Goal: Find contact information: Find contact information

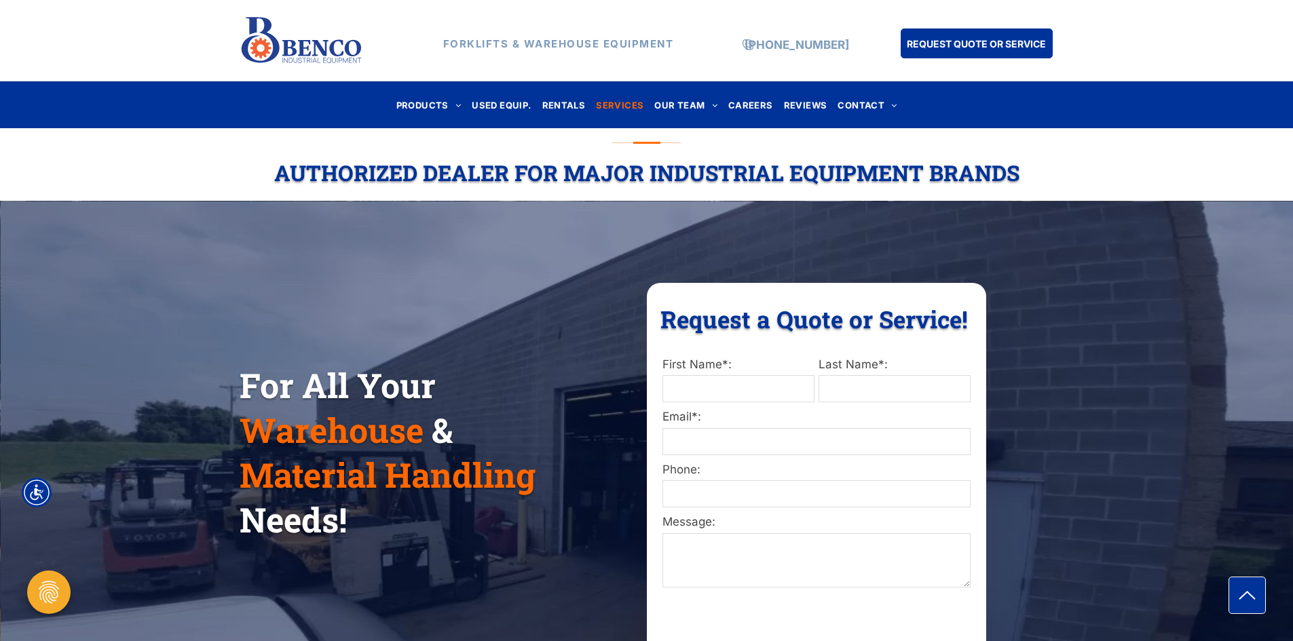
click at [618, 97] on span "SERVICES" at bounding box center [620, 105] width 48 height 18
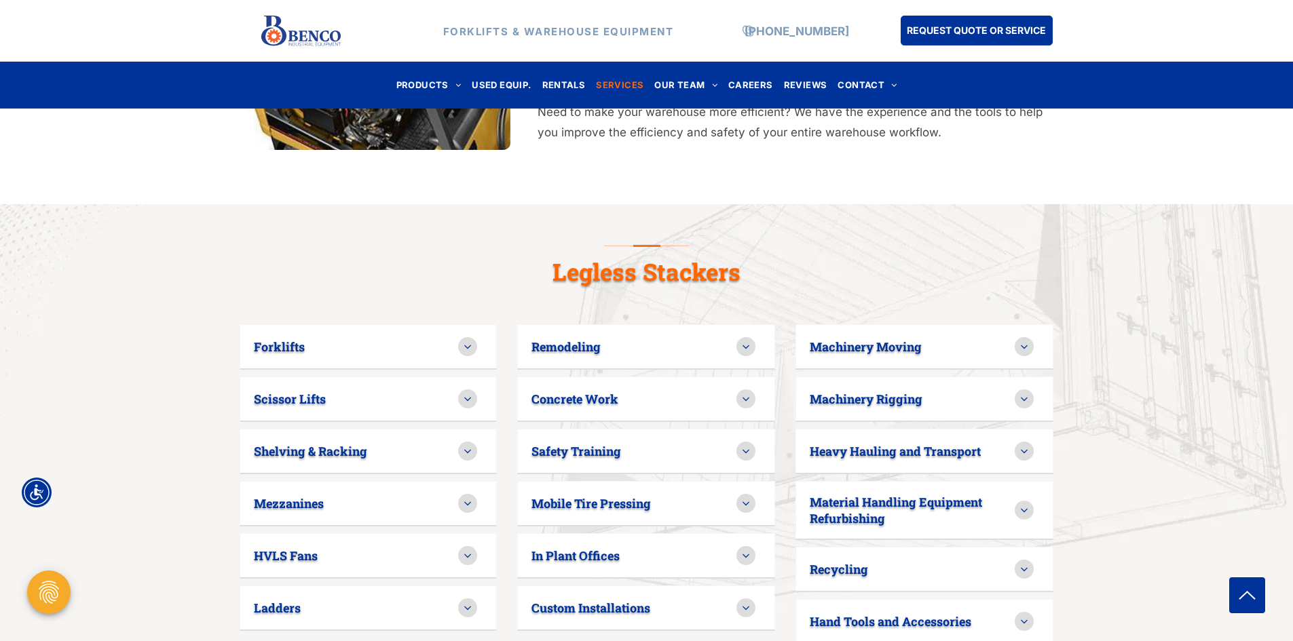
scroll to position [746, 0]
click at [476, 337] on div at bounding box center [467, 346] width 19 height 19
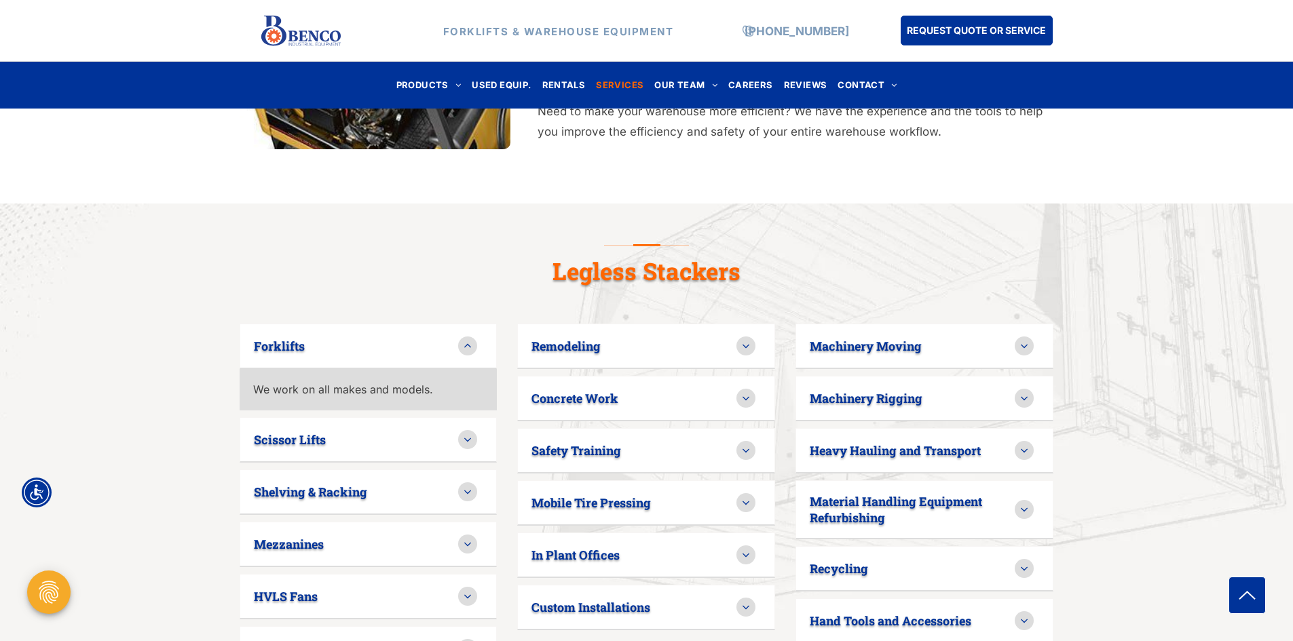
click at [468, 340] on icon at bounding box center [467, 346] width 12 height 12
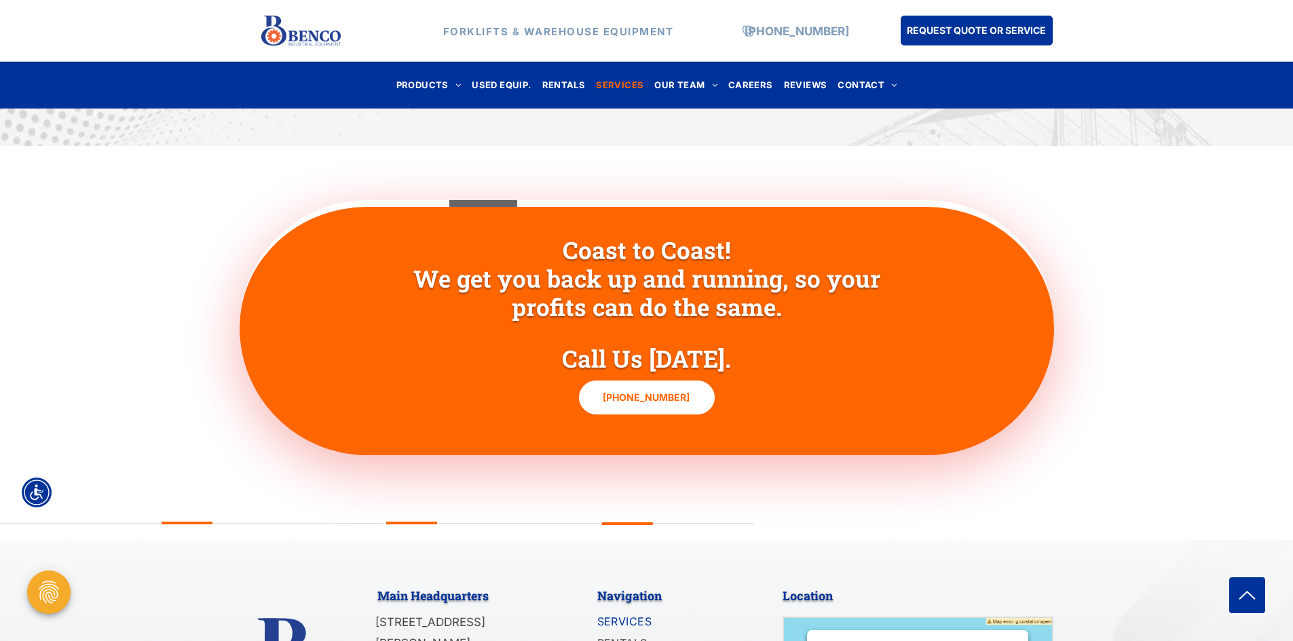
scroll to position [1221, 0]
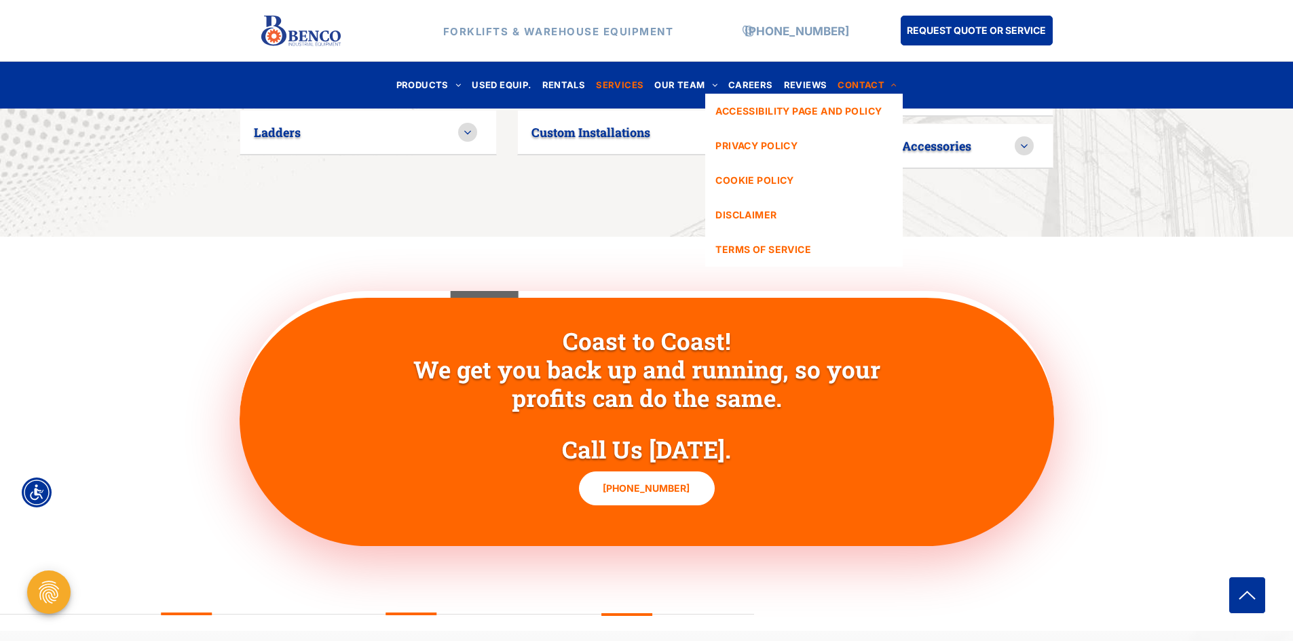
click at [869, 87] on span "CONTACT" at bounding box center [866, 85] width 59 height 18
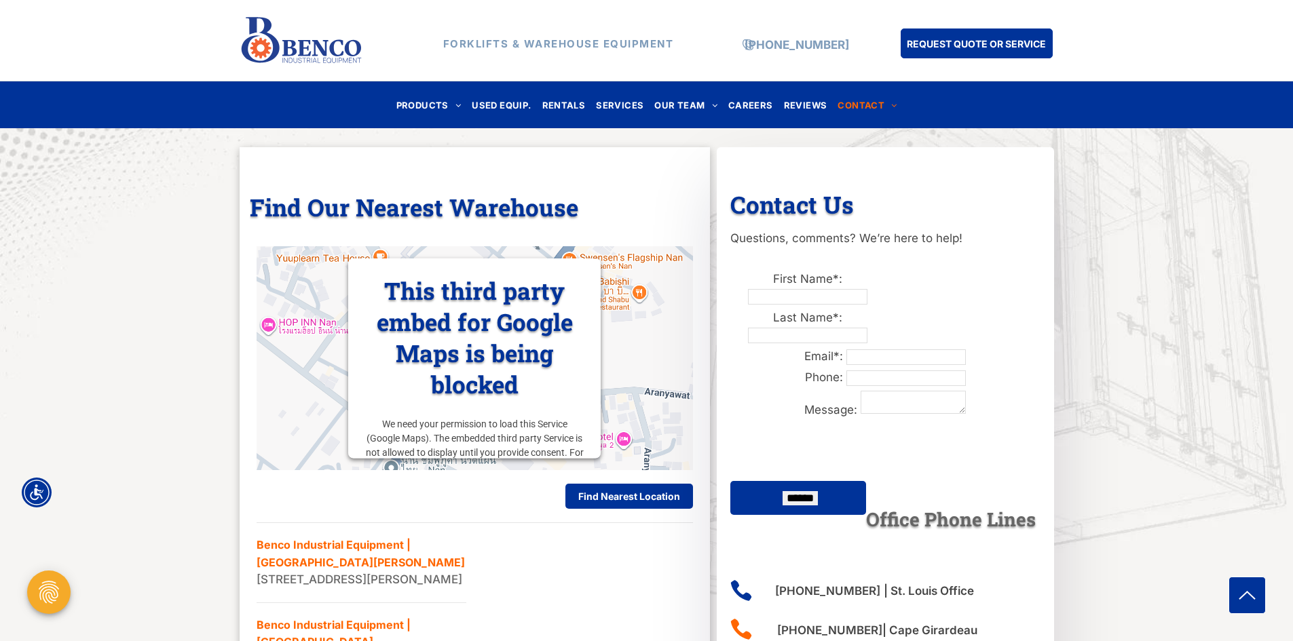
scroll to position [475, 0]
